Goal: Information Seeking & Learning: Understand process/instructions

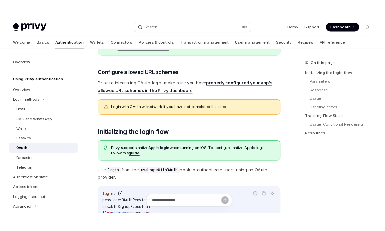
scroll to position [92, 0]
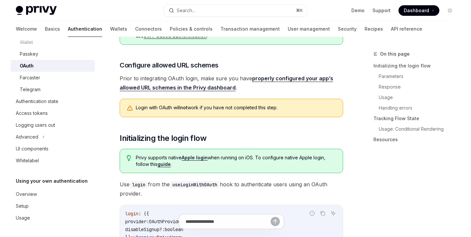
type textarea "*"
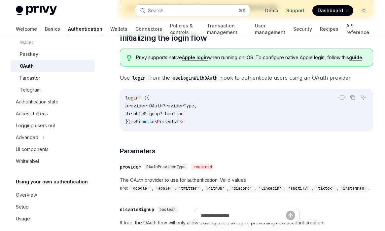
scroll to position [0, 0]
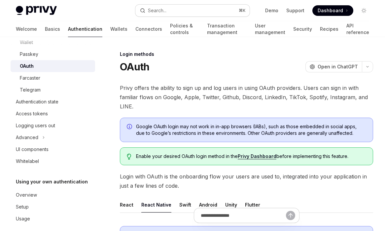
click at [158, 13] on div "Search..." at bounding box center [157, 11] width 18 height 8
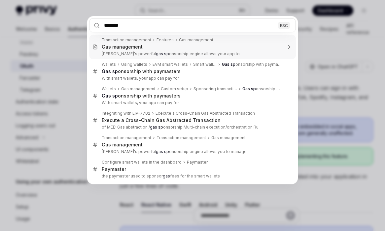
type input "********"
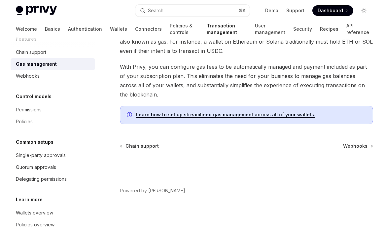
scroll to position [79, 0]
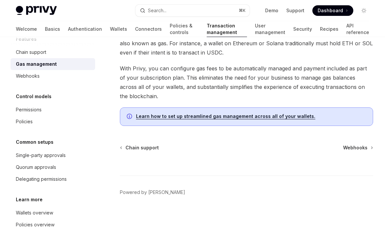
click at [171, 108] on div "Learn how to set up streamlined gas management across all of your wallets." at bounding box center [246, 116] width 253 height 18
click at [165, 115] on link "Learn how to set up streamlined gas management across all of your wallets." at bounding box center [225, 116] width 179 height 6
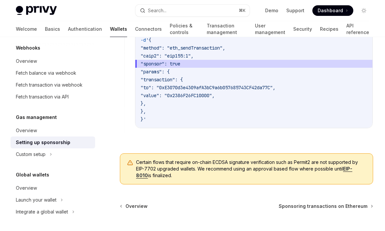
scroll to position [589, 0]
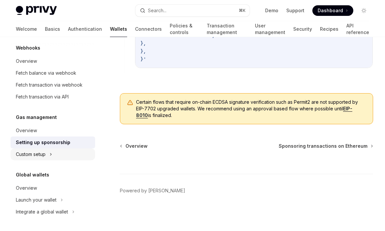
click at [37, 150] on div "Custom setup" at bounding box center [53, 154] width 84 height 12
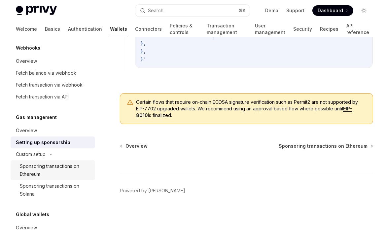
click at [36, 165] on div "Sponsoring transactions on Ethereum" at bounding box center [55, 170] width 71 height 16
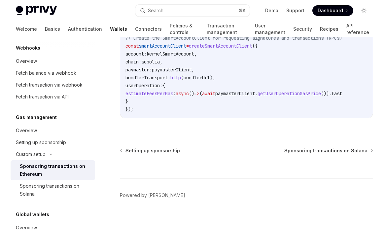
scroll to position [1034, 0]
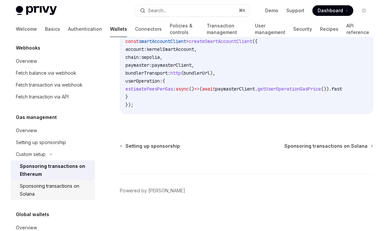
click at [35, 185] on div "Sponsoring transactions on Solana" at bounding box center [55, 190] width 71 height 16
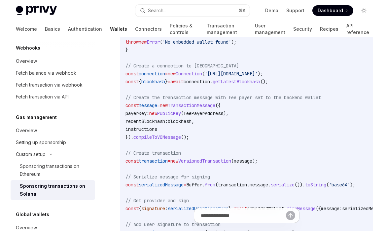
scroll to position [665, 0]
click at [247, 84] on code "import { useWallets } from '@privy-io/react-auth/solana' ; import { Transaction…" at bounding box center [266, 144] width 282 height 451
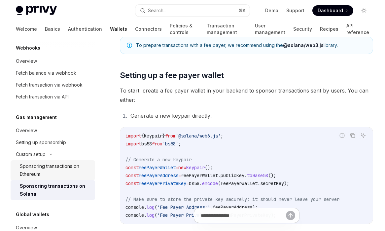
click at [52, 168] on div "Sponsoring transactions on Ethereum" at bounding box center [55, 170] width 71 height 16
type textarea "*"
